Goal: Use online tool/utility: Utilize a website feature to perform a specific function

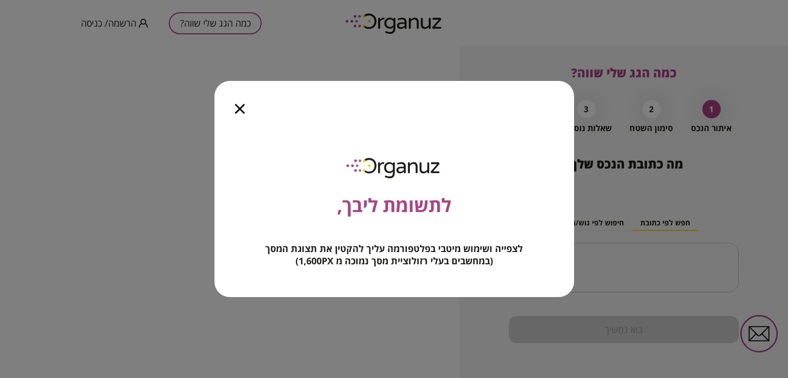
click at [244, 112] on div at bounding box center [239, 102] width 51 height 43
click at [241, 111] on icon "button" at bounding box center [240, 109] width 10 height 10
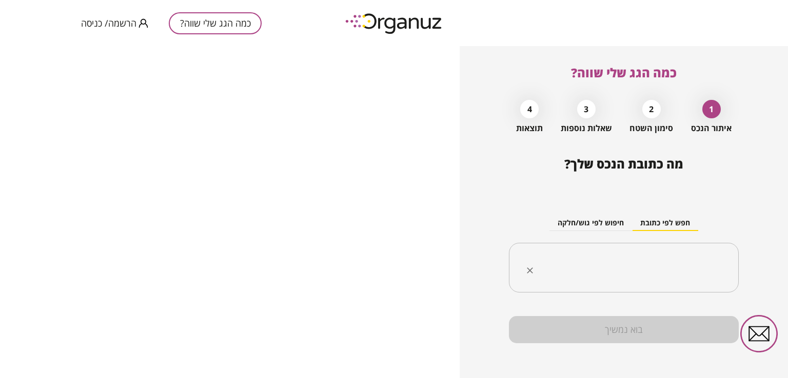
click at [596, 257] on input "text" at bounding box center [627, 268] width 197 height 26
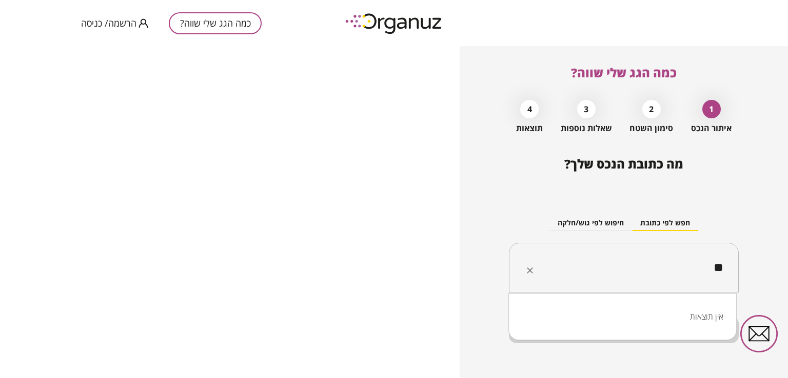
type input "*"
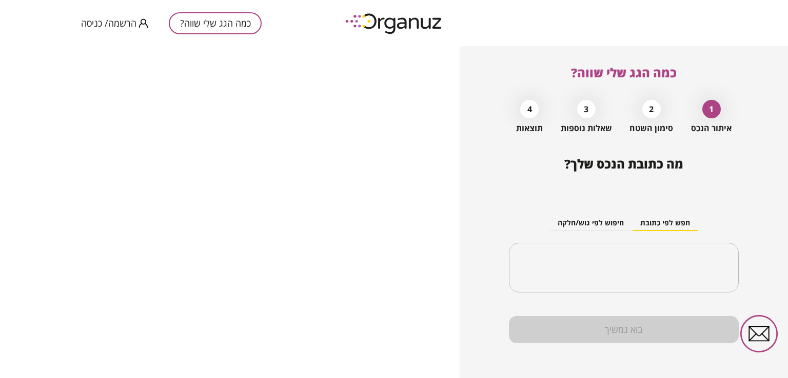
click at [652, 105] on div "2" at bounding box center [651, 109] width 18 height 18
click at [603, 268] on input "text" at bounding box center [627, 268] width 197 height 26
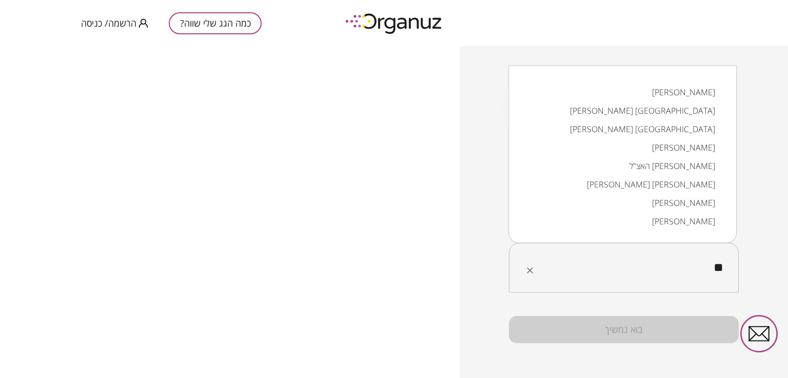
type input "*"
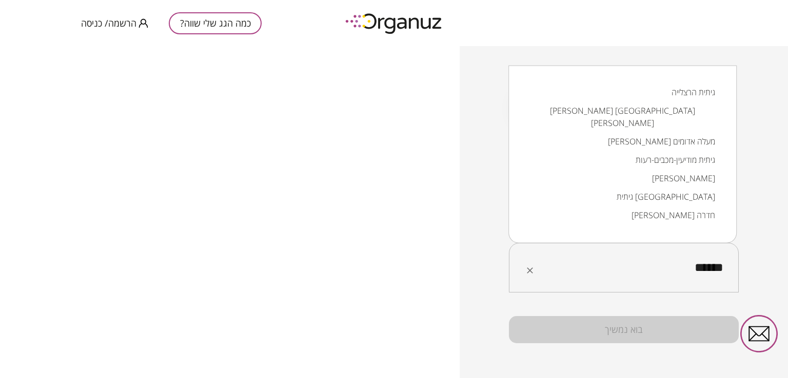
click at [665, 169] on li "[PERSON_NAME]" at bounding box center [623, 178] width 202 height 18
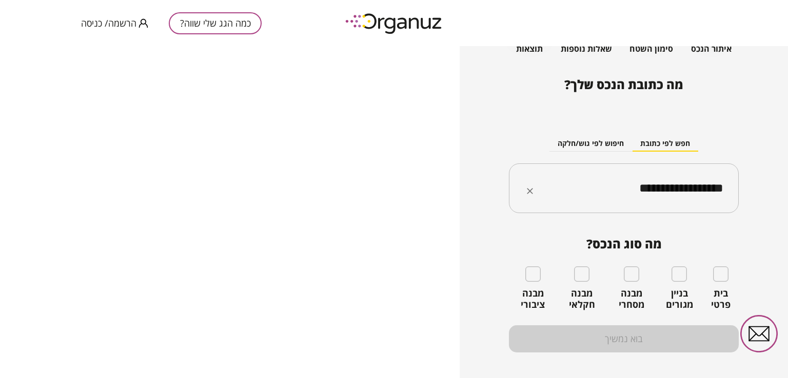
scroll to position [80, 0]
type input "**********"
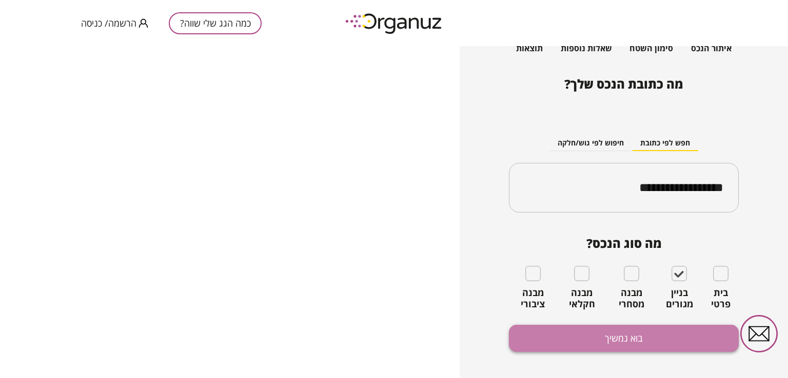
click at [632, 338] on button "בוא נמשיך" at bounding box center [624, 338] width 230 height 27
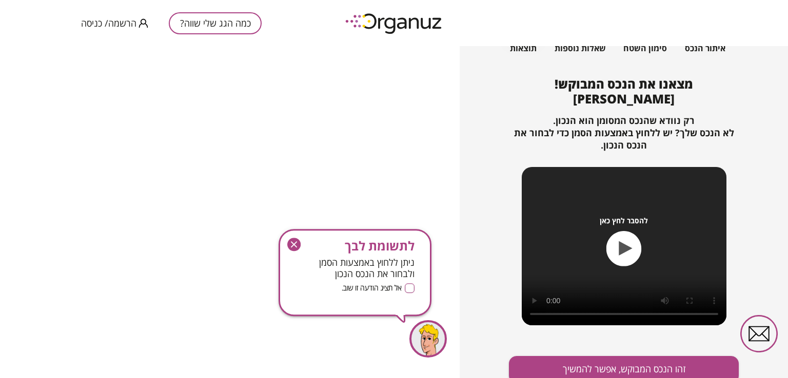
click at [295, 244] on g "button" at bounding box center [293, 244] width 13 height 13
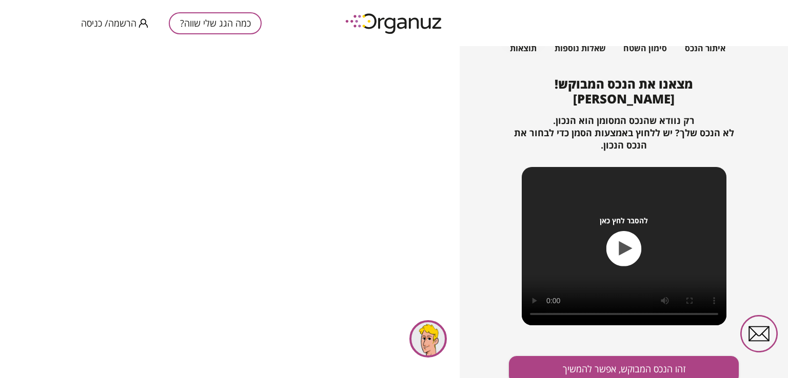
scroll to position [111, 0]
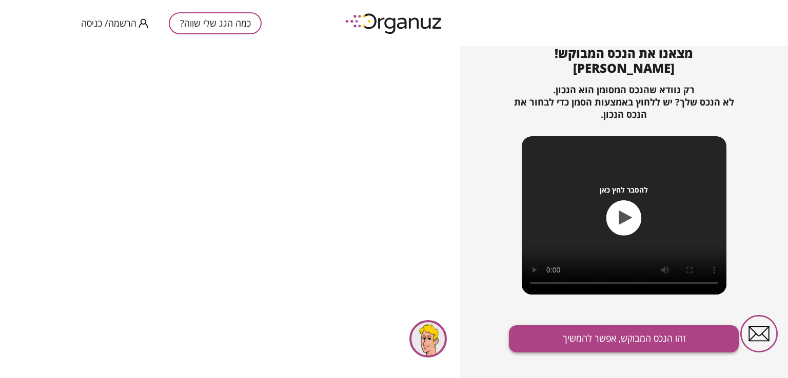
click at [639, 339] on button "זהו הנכס המבוקש, אפשר להמשיך" at bounding box center [624, 339] width 230 height 27
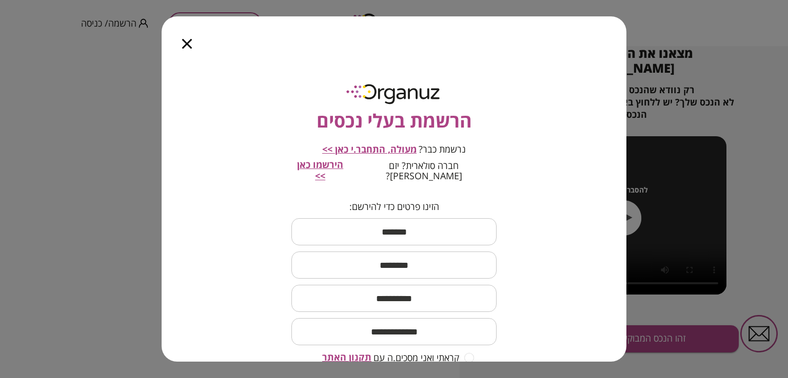
click at [418, 218] on input "text" at bounding box center [393, 232] width 205 height 30
type input "*****"
type input "****"
type input "**********"
click at [399, 325] on input "email" at bounding box center [393, 332] width 205 height 30
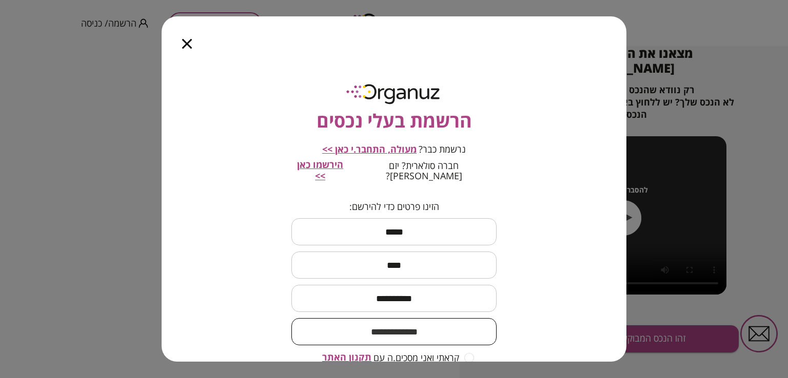
type input "**********"
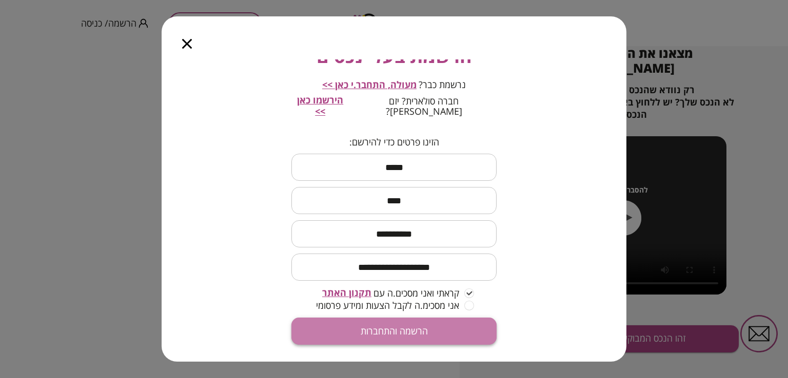
click at [415, 318] on button "הרשמה והתחברות" at bounding box center [393, 331] width 205 height 27
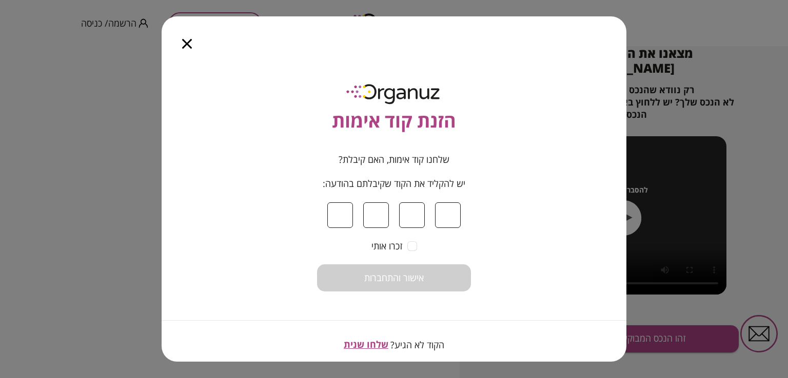
type input "*"
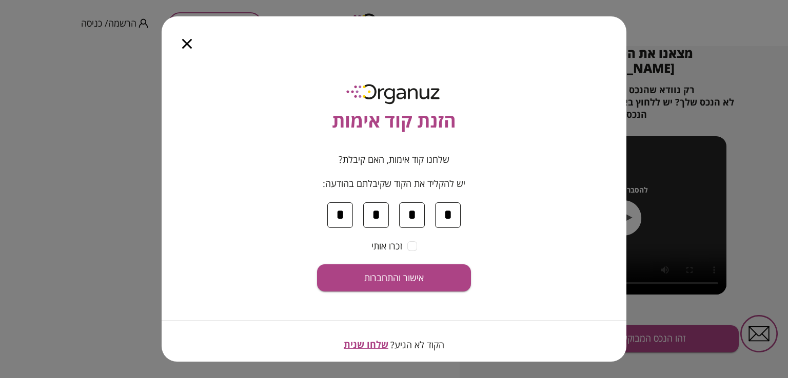
type input "*"
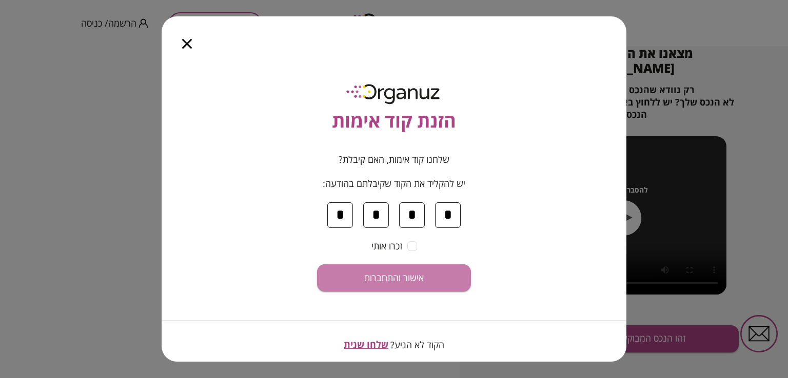
click at [418, 276] on span "אישור והתחברות" at bounding box center [393, 278] width 59 height 11
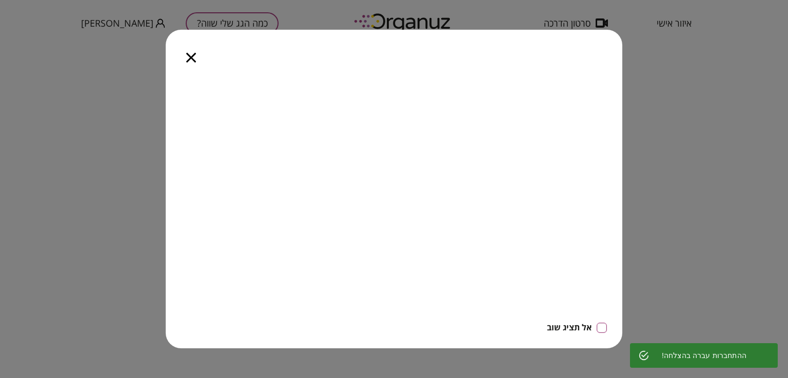
click at [187, 57] on icon "button" at bounding box center [191, 58] width 10 height 10
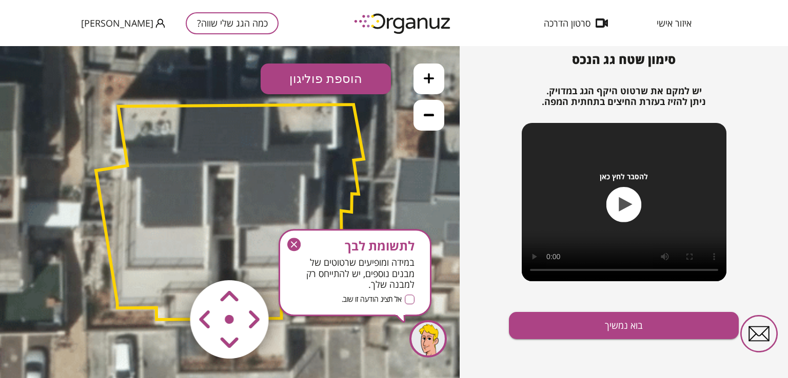
click at [294, 245] on icon "button" at bounding box center [294, 245] width 6 height 6
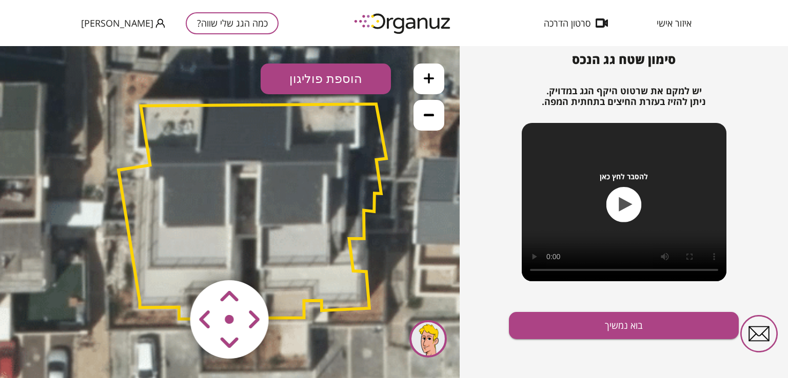
drag, startPoint x: 353, startPoint y: 105, endPoint x: 375, endPoint y: 104, distance: 22.6
click at [375, 104] on polygon at bounding box center [252, 211] width 268 height 215
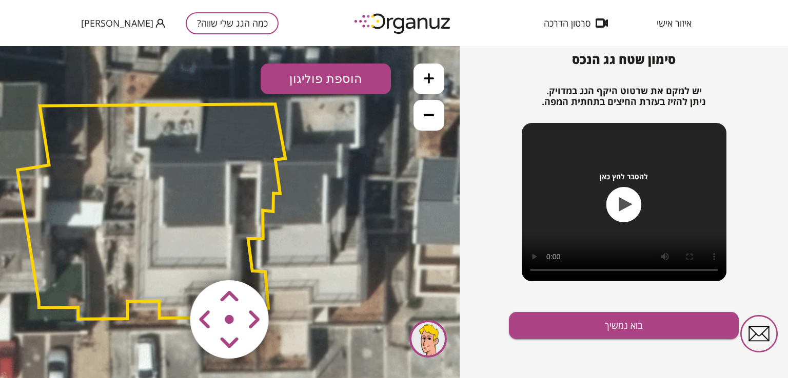
drag, startPoint x: 218, startPoint y: 316, endPoint x: 236, endPoint y: 273, distance: 46.7
click at [291, 259] on map at bounding box center [291, 259] width 0 height 0
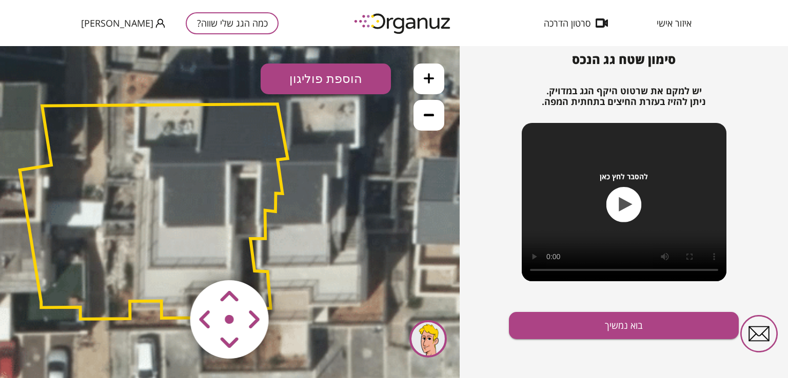
click at [169, 259] on area at bounding box center [169, 259] width 0 height 0
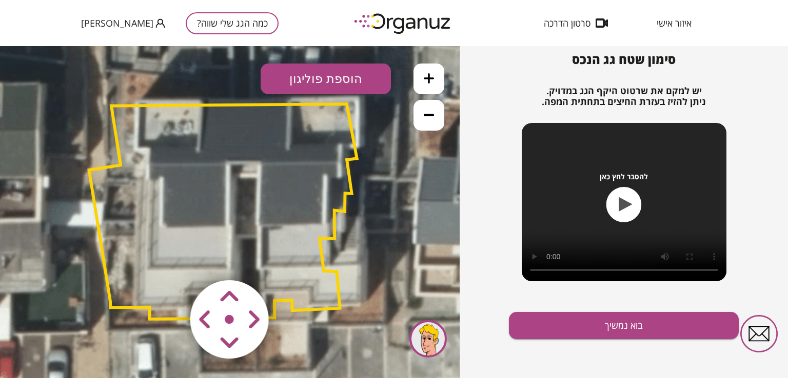
click at [169, 259] on area at bounding box center [169, 259] width 0 height 0
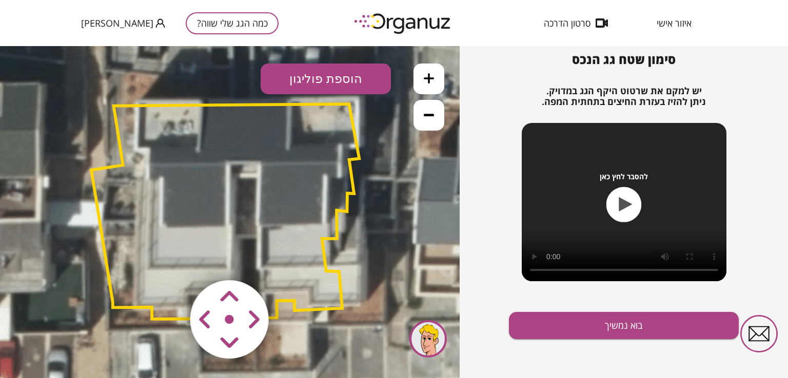
click at [169, 259] on area at bounding box center [169, 259] width 0 height 0
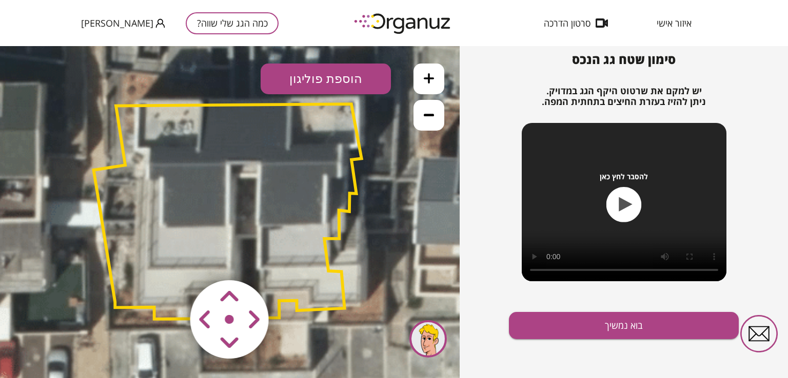
click at [169, 259] on area at bounding box center [169, 259] width 0 height 0
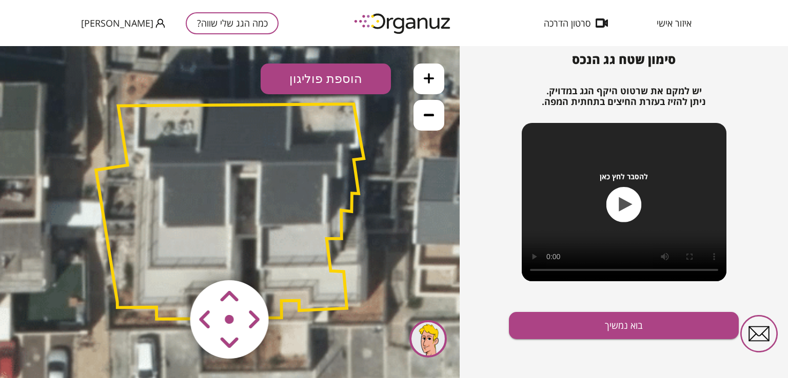
click at [169, 259] on area at bounding box center [169, 259] width 0 height 0
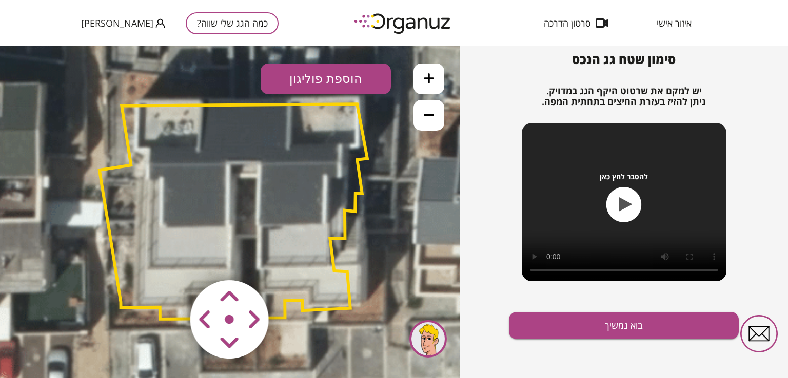
click at [169, 259] on area at bounding box center [169, 259] width 0 height 0
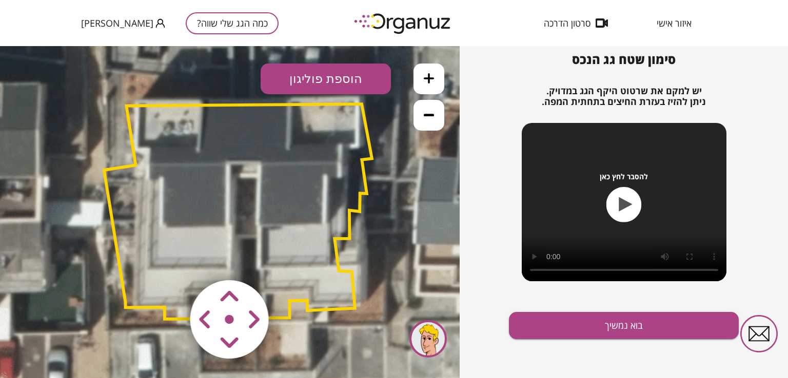
click at [169, 259] on area at bounding box center [169, 259] width 0 height 0
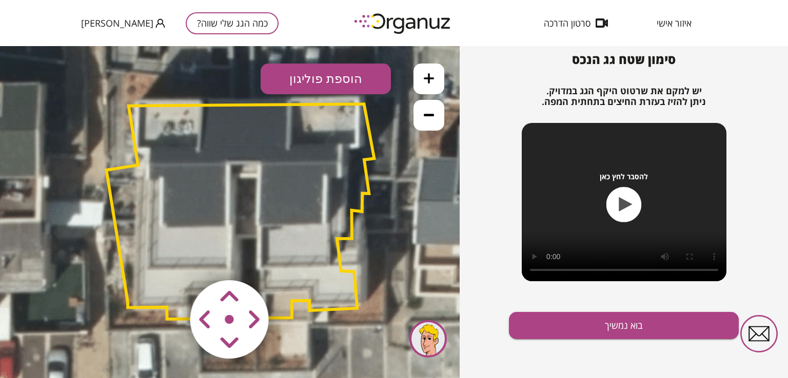
click at [169, 259] on area at bounding box center [169, 259] width 0 height 0
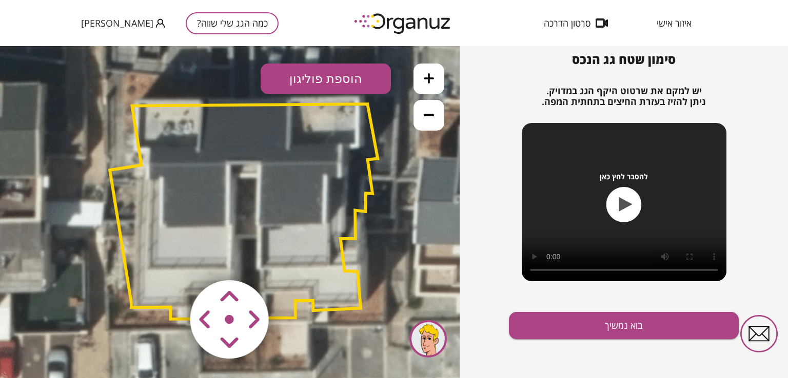
click at [169, 259] on area at bounding box center [169, 259] width 0 height 0
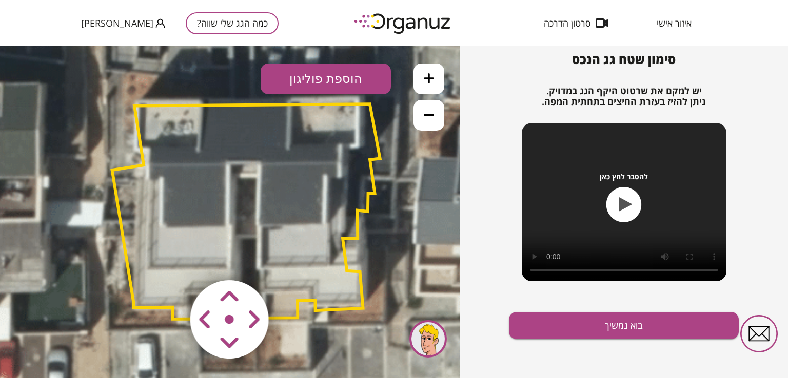
click at [169, 259] on area at bounding box center [169, 259] width 0 height 0
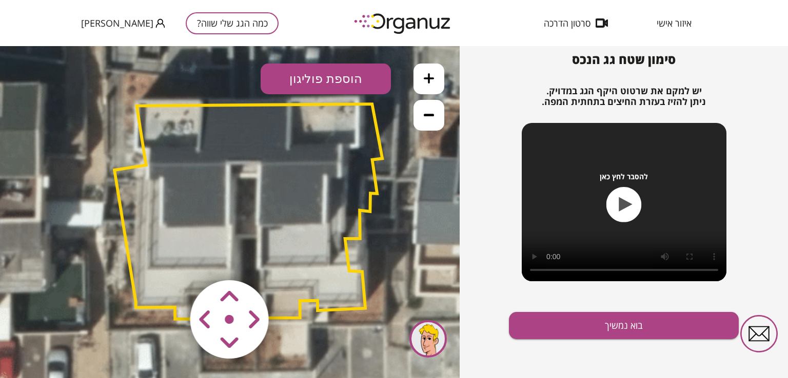
click at [169, 259] on area at bounding box center [169, 259] width 0 height 0
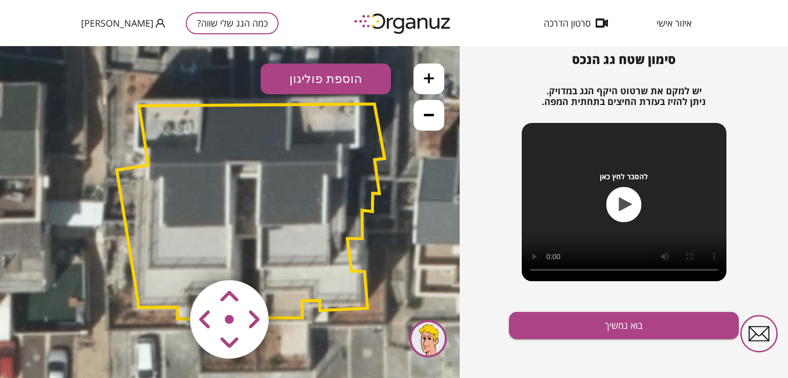
click at [169, 259] on area at bounding box center [169, 259] width 0 height 0
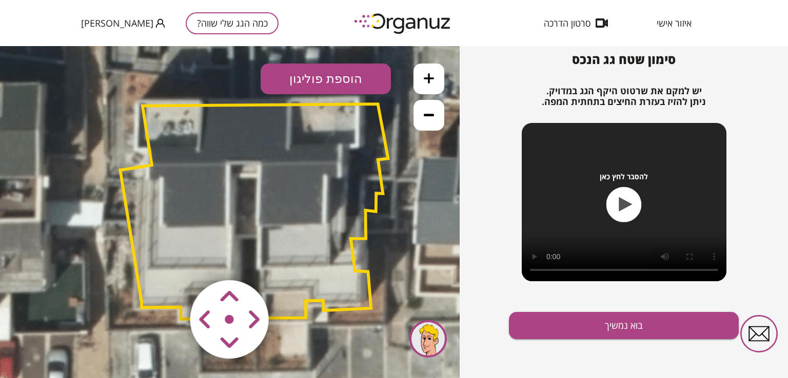
click at [169, 259] on area at bounding box center [169, 259] width 0 height 0
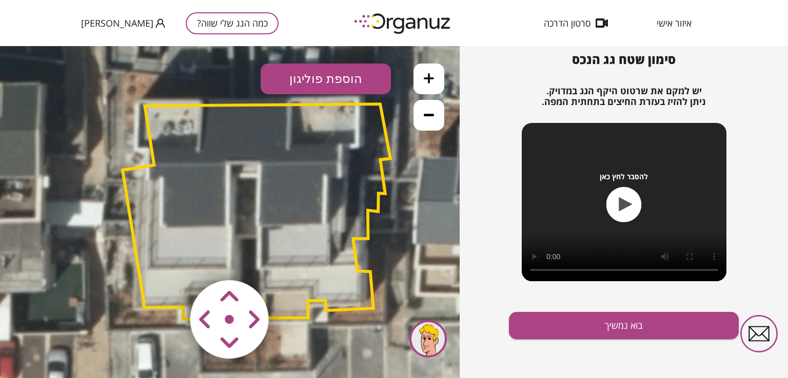
click at [169, 259] on area at bounding box center [169, 259] width 0 height 0
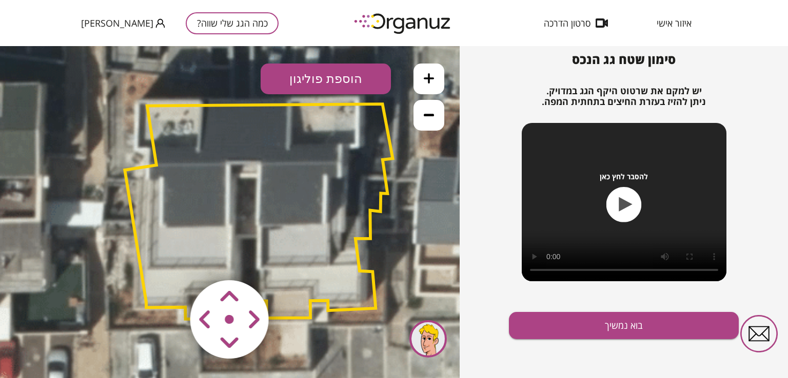
click at [423, 122] on button at bounding box center [428, 115] width 31 height 31
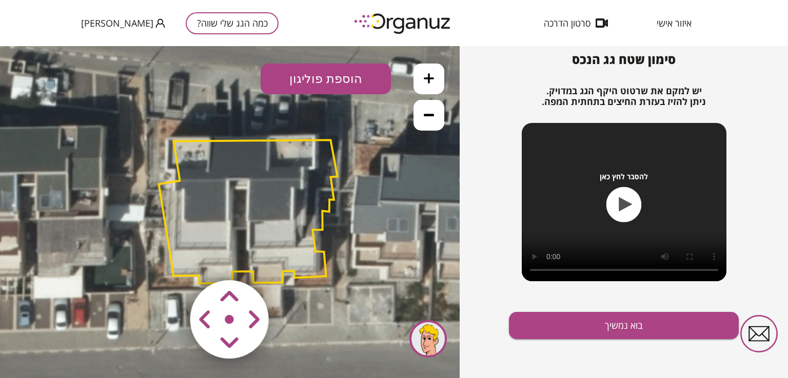
click at [163, 213] on polygon at bounding box center [248, 212] width 178 height 144
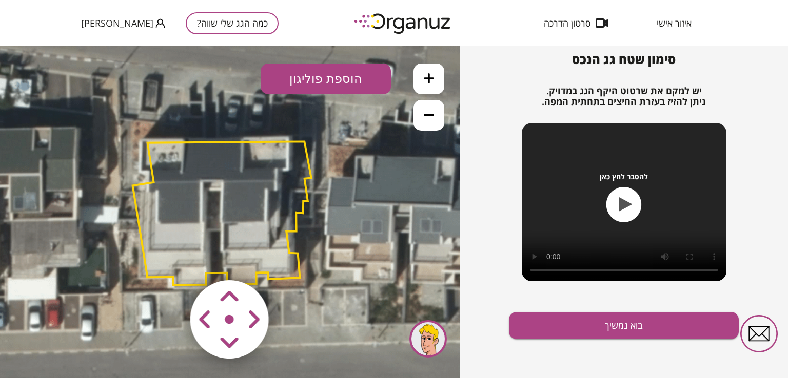
drag, startPoint x: 281, startPoint y: 224, endPoint x: 256, endPoint y: 226, distance: 25.2
click at [256, 226] on polygon at bounding box center [222, 214] width 178 height 144
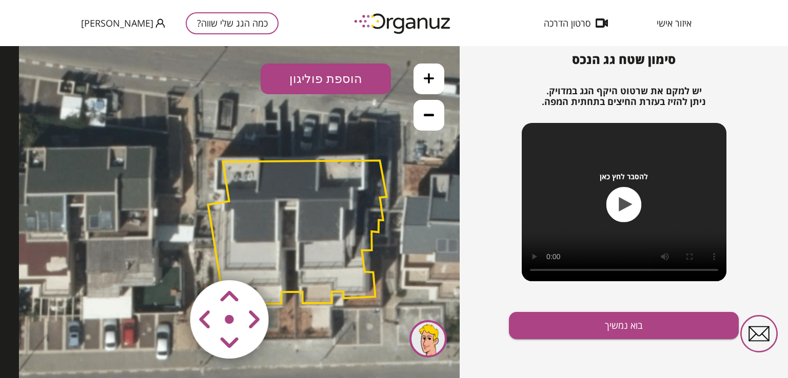
drag, startPoint x: 146, startPoint y: 205, endPoint x: 220, endPoint y: 224, distance: 76.3
click at [220, 224] on polygon at bounding box center [297, 233] width 178 height 144
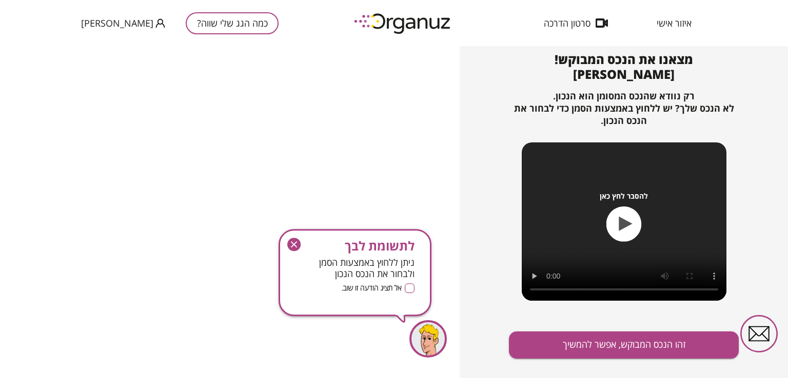
scroll to position [111, 0]
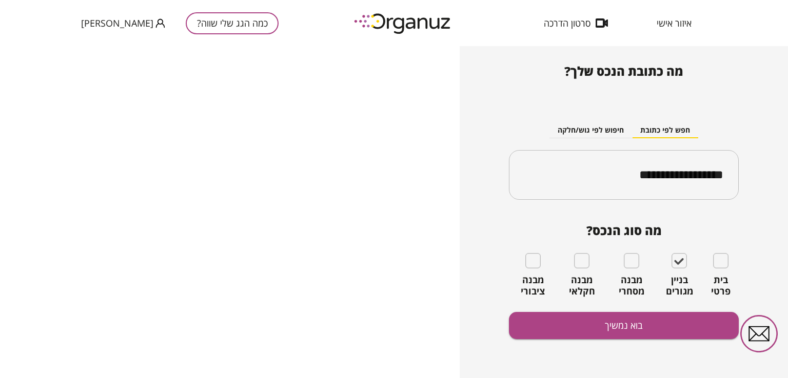
scroll to position [93, 0]
click at [612, 178] on input "**********" at bounding box center [627, 176] width 197 height 26
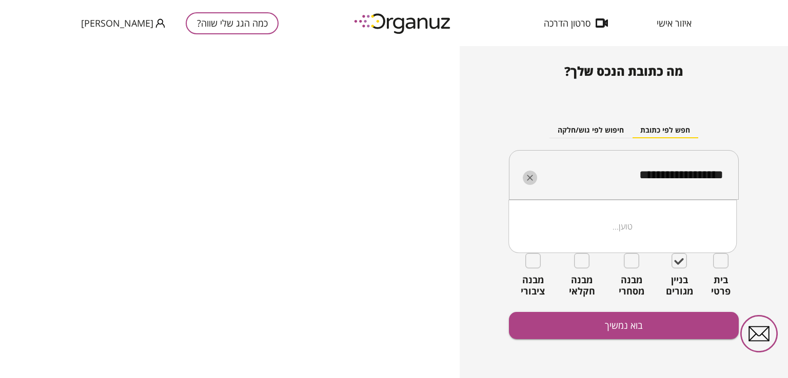
click at [528, 180] on icon "Clear" at bounding box center [530, 178] width 10 height 10
click at [572, 175] on input "text" at bounding box center [627, 176] width 197 height 26
